Goal: Information Seeking & Learning: Learn about a topic

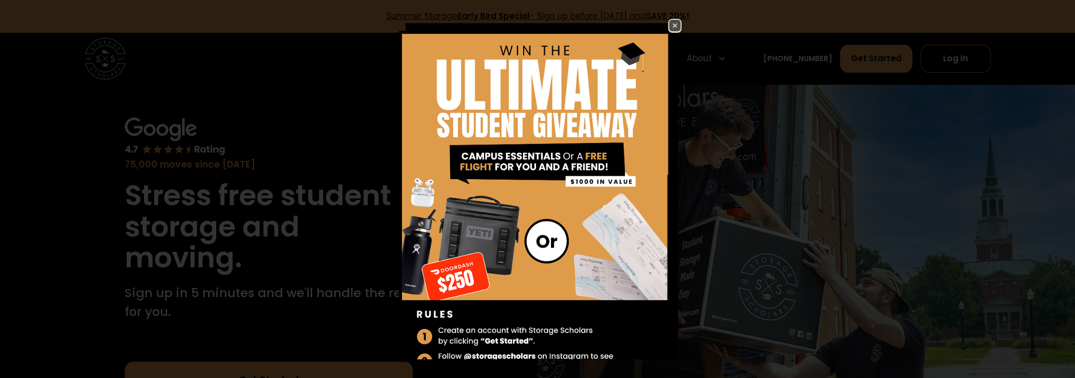
click at [669, 25] on img at bounding box center [675, 26] width 12 height 12
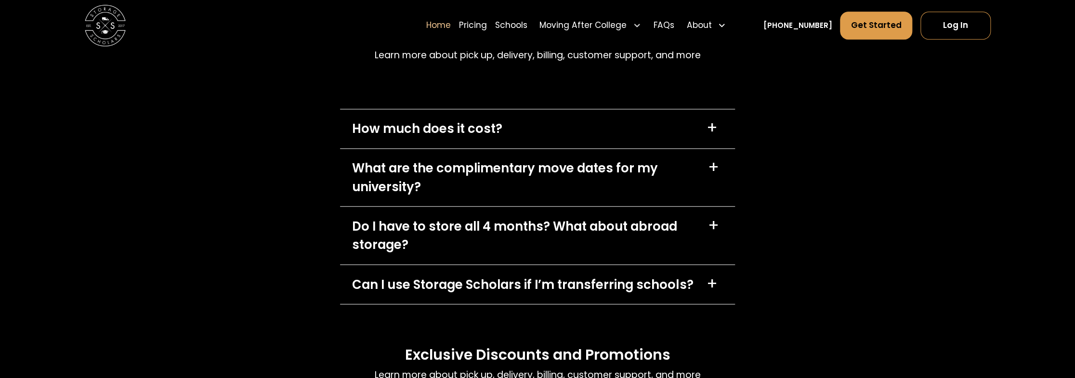
scroll to position [3084, 0]
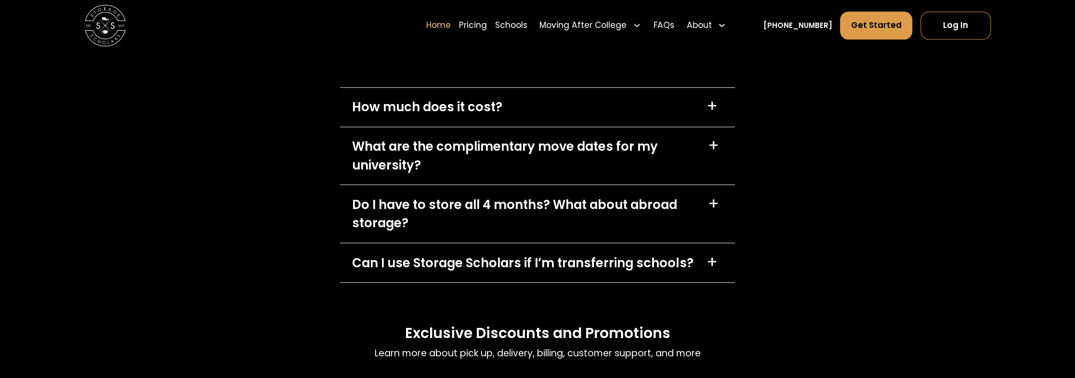
click at [398, 104] on div "How much does it cost?" at bounding box center [427, 107] width 150 height 18
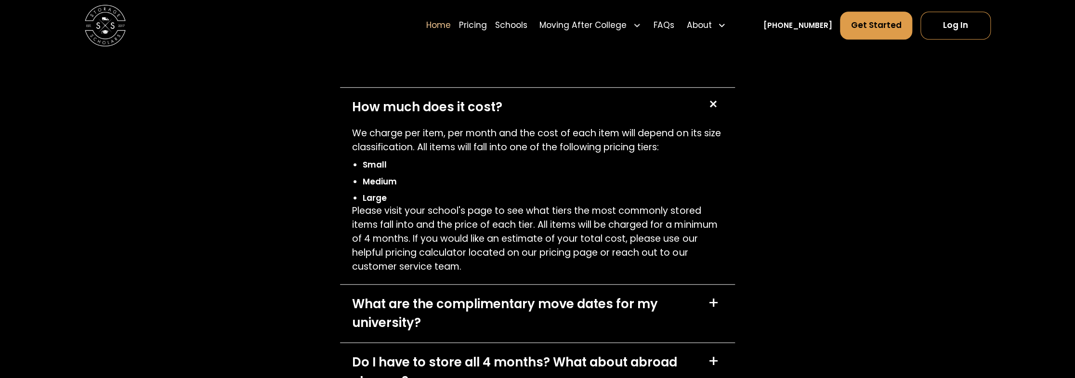
click at [398, 104] on div "How much does it cost?" at bounding box center [427, 107] width 150 height 18
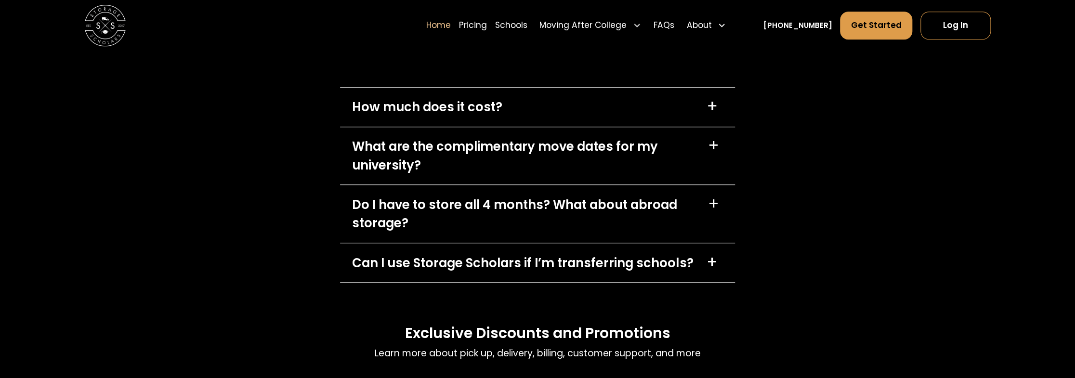
click at [395, 158] on div "What are the complimentary move dates for my university?" at bounding box center [524, 155] width 344 height 37
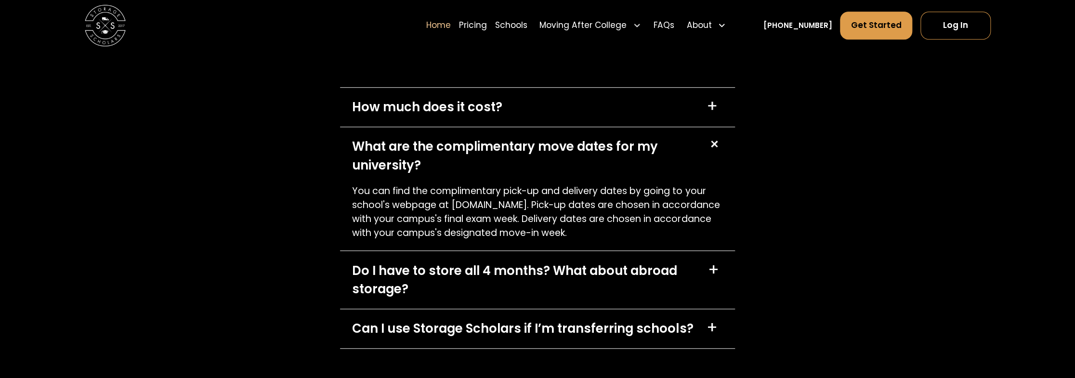
click at [395, 158] on div "What are the complimentary move dates for my university?" at bounding box center [524, 155] width 344 height 37
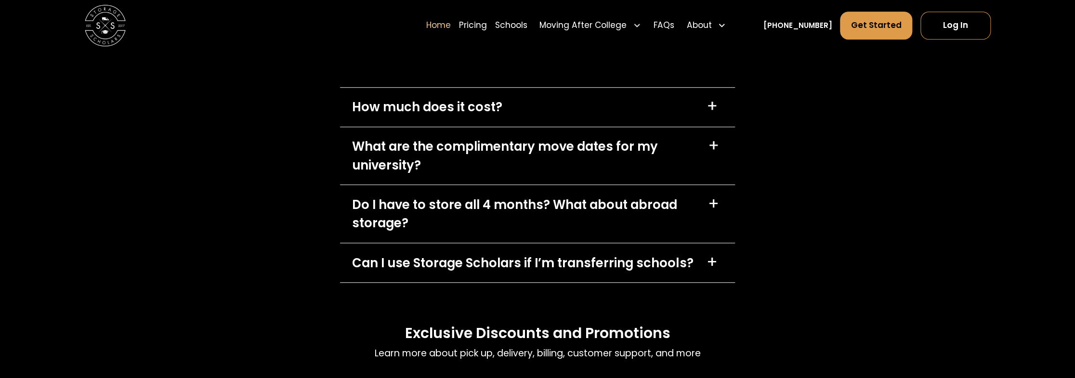
click at [395, 158] on div "What are the complimentary move dates for my university?" at bounding box center [524, 155] width 344 height 37
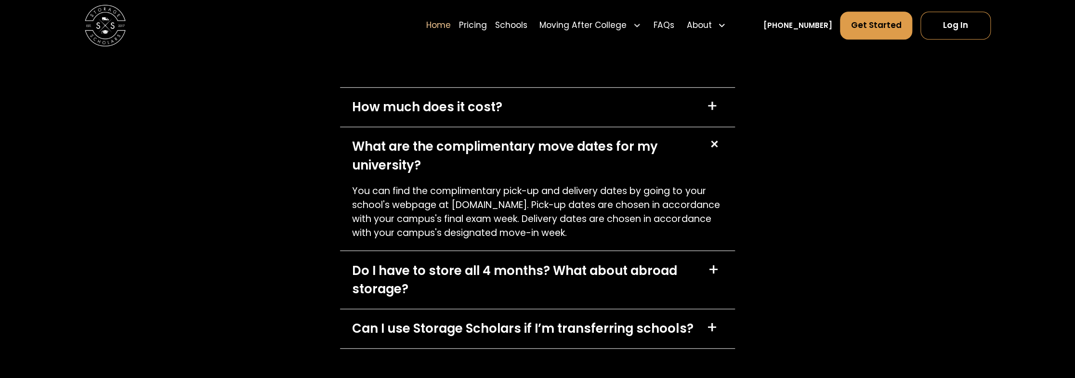
click at [395, 158] on div "What are the complimentary move dates for my university?" at bounding box center [524, 155] width 344 height 37
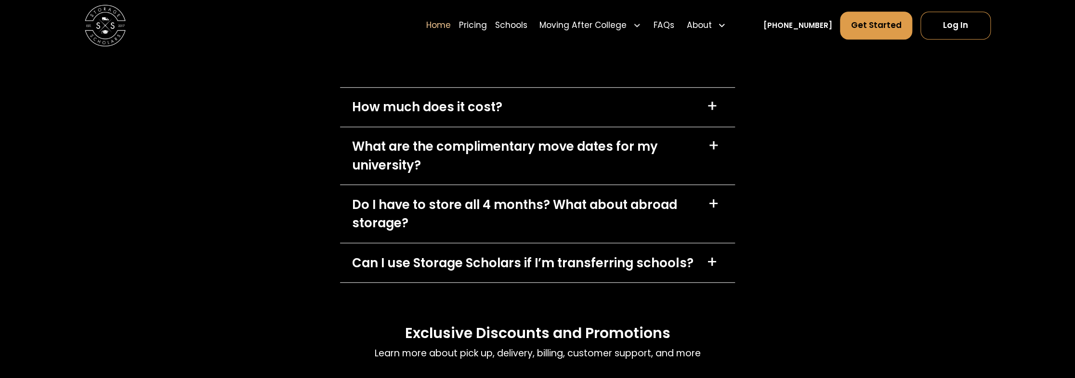
click at [367, 209] on div "Do I have to store all 4 months? What about abroad storage?" at bounding box center [524, 214] width 344 height 37
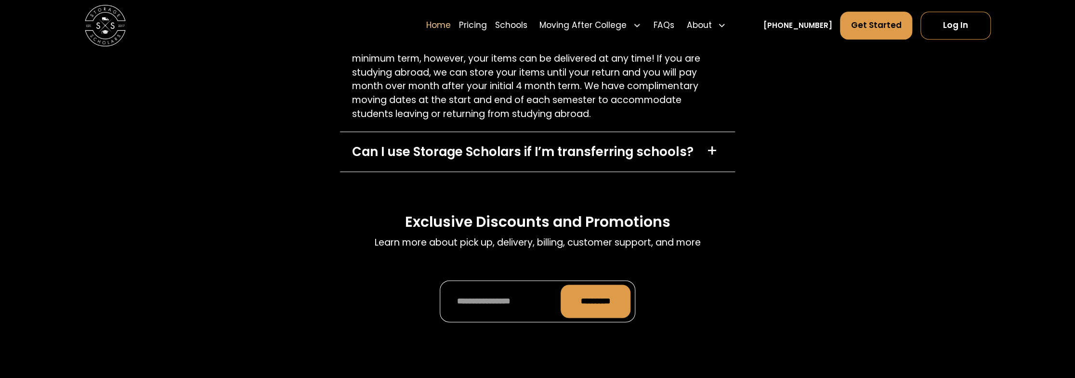
scroll to position [3325, 0]
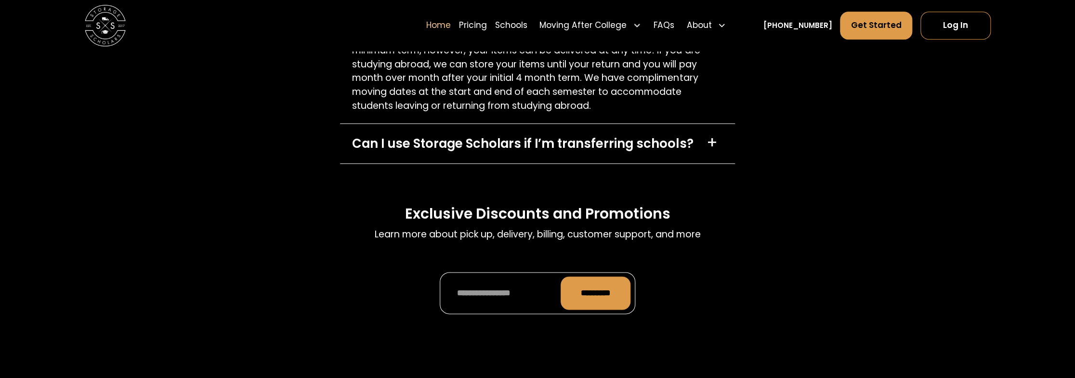
click at [389, 148] on div "Can I use Storage Scholars if I’m transferring schools?" at bounding box center [522, 143] width 341 height 18
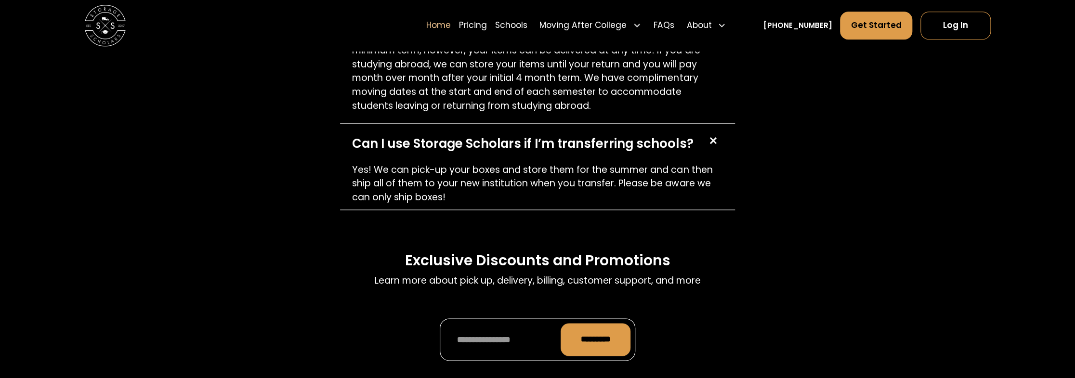
click at [389, 148] on div "Can I use Storage Scholars if I’m transferring schools?" at bounding box center [522, 143] width 341 height 18
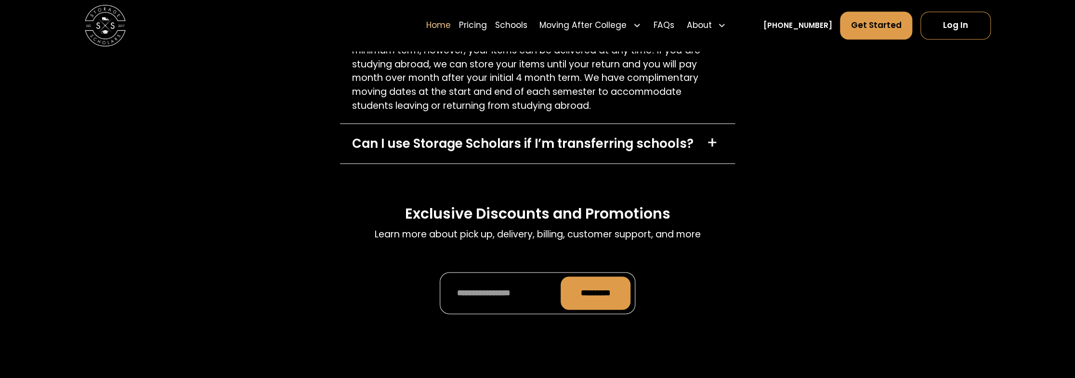
click at [389, 148] on div "Can I use Storage Scholars if I’m transferring schools?" at bounding box center [522, 143] width 341 height 18
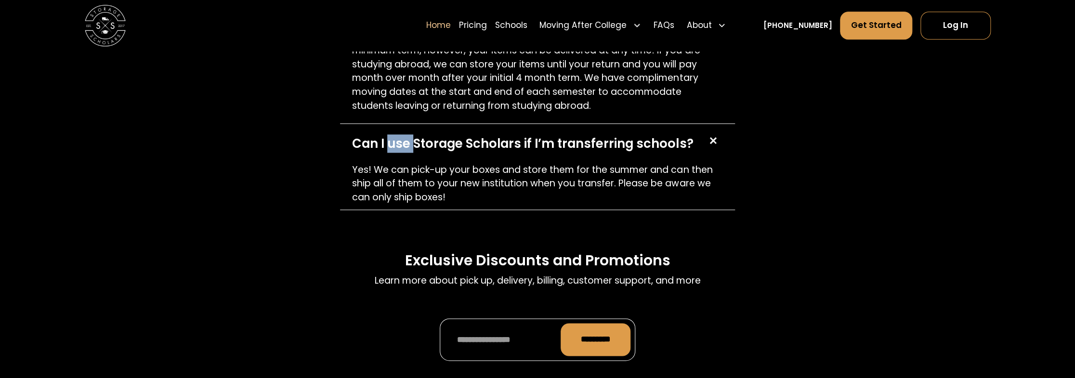
click at [389, 148] on div "Can I use Storage Scholars if I’m transferring schools?" at bounding box center [522, 143] width 341 height 18
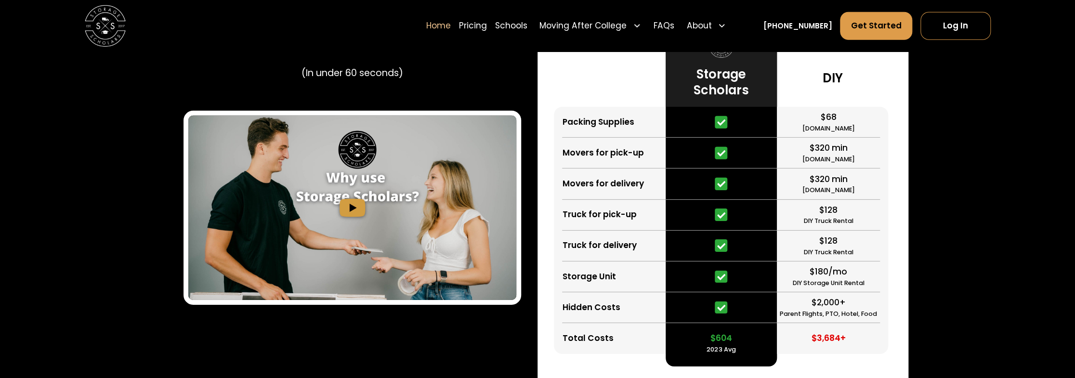
scroll to position [2024, 0]
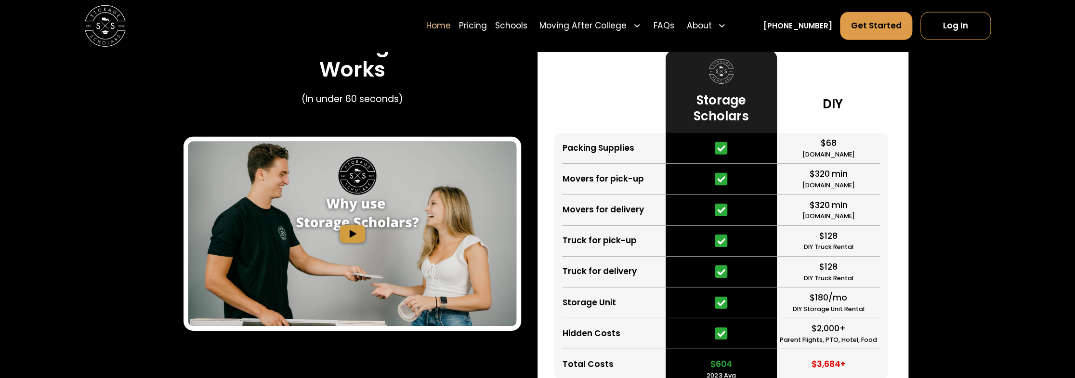
click at [350, 237] on img "open lightbox" at bounding box center [352, 234] width 328 height 185
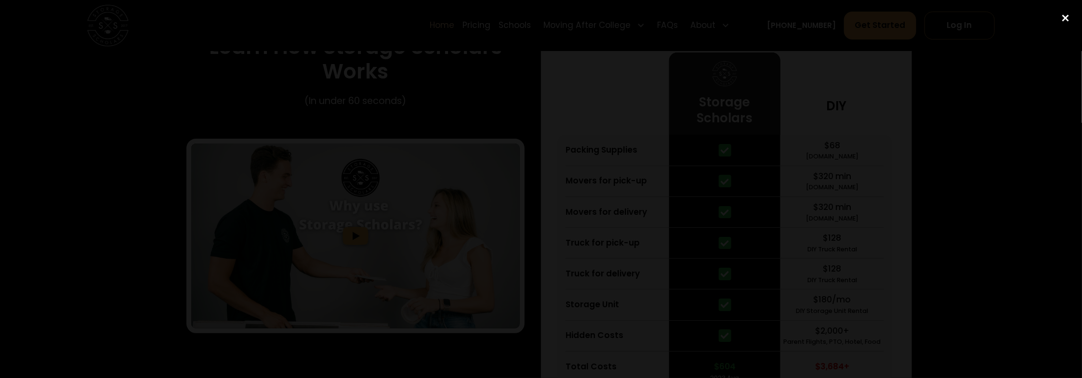
click at [1065, 17] on div "close lightbox" at bounding box center [1065, 18] width 33 height 21
